Goal: Transaction & Acquisition: Book appointment/travel/reservation

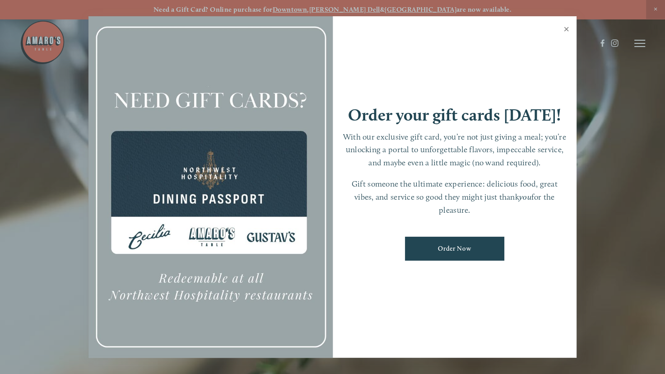
click at [567, 29] on link "Close" at bounding box center [567, 30] width 18 height 25
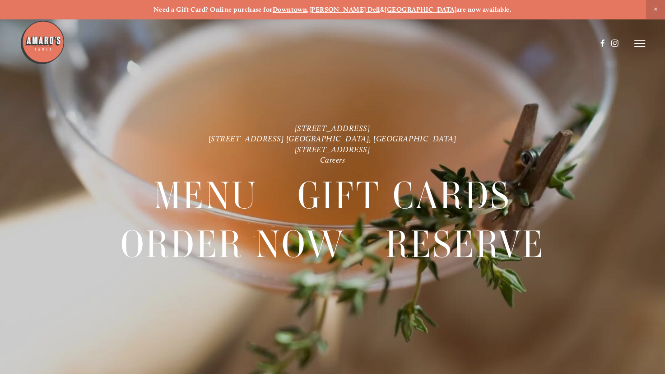
click at [638, 41] on icon at bounding box center [640, 43] width 11 height 8
click at [582, 42] on span "Reserve" at bounding box center [584, 43] width 21 height 8
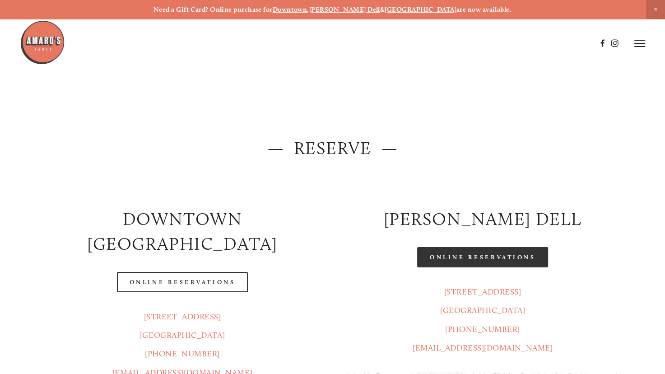
click at [452, 257] on link "Online Reservations" at bounding box center [482, 257] width 131 height 20
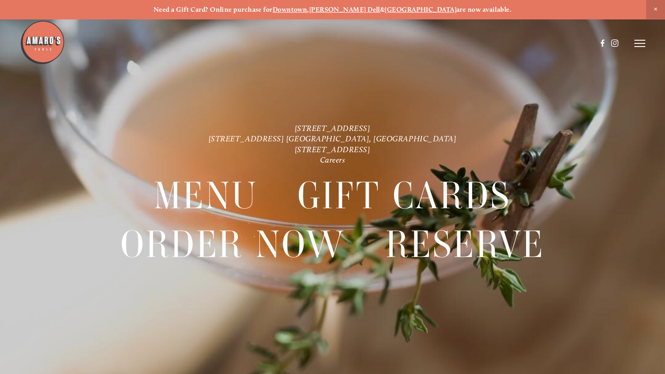
click at [636, 44] on icon at bounding box center [640, 43] width 11 height 8
click at [581, 43] on span "Reserve" at bounding box center [584, 43] width 21 height 8
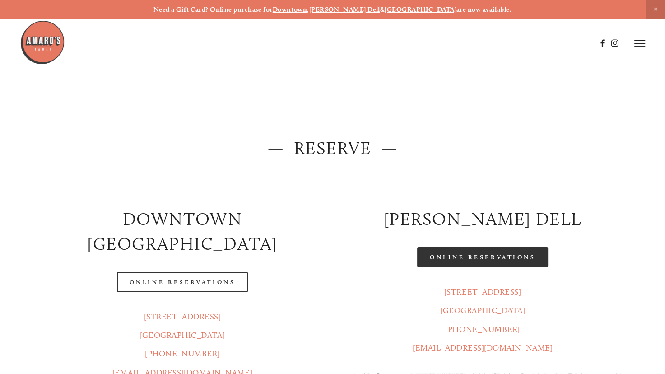
click at [471, 263] on link "Online Reservations" at bounding box center [482, 257] width 131 height 20
